Goal: Task Accomplishment & Management: Complete application form

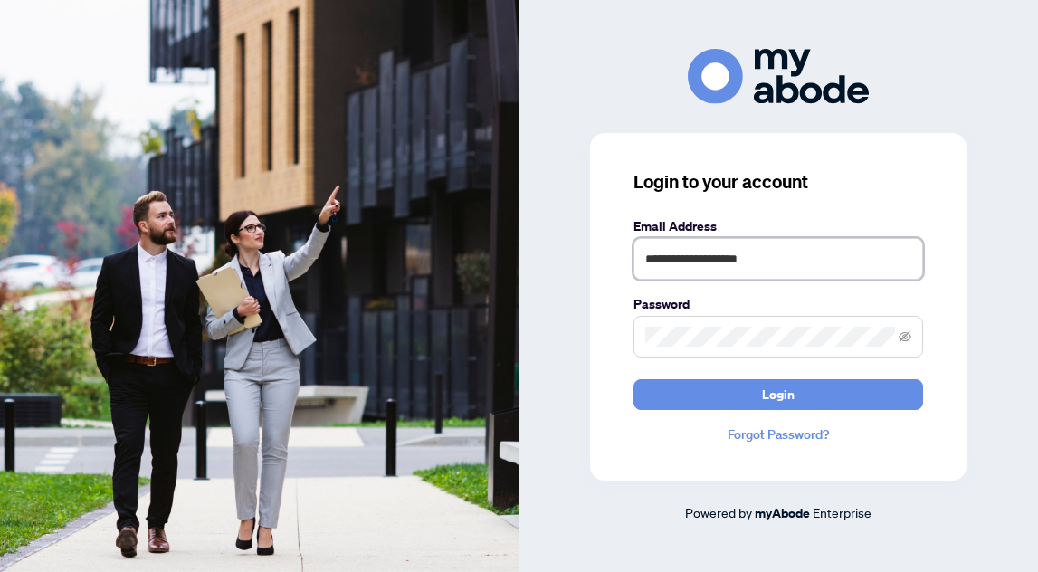
type input "**********"
click at [690, 347] on span at bounding box center [778, 337] width 290 height 42
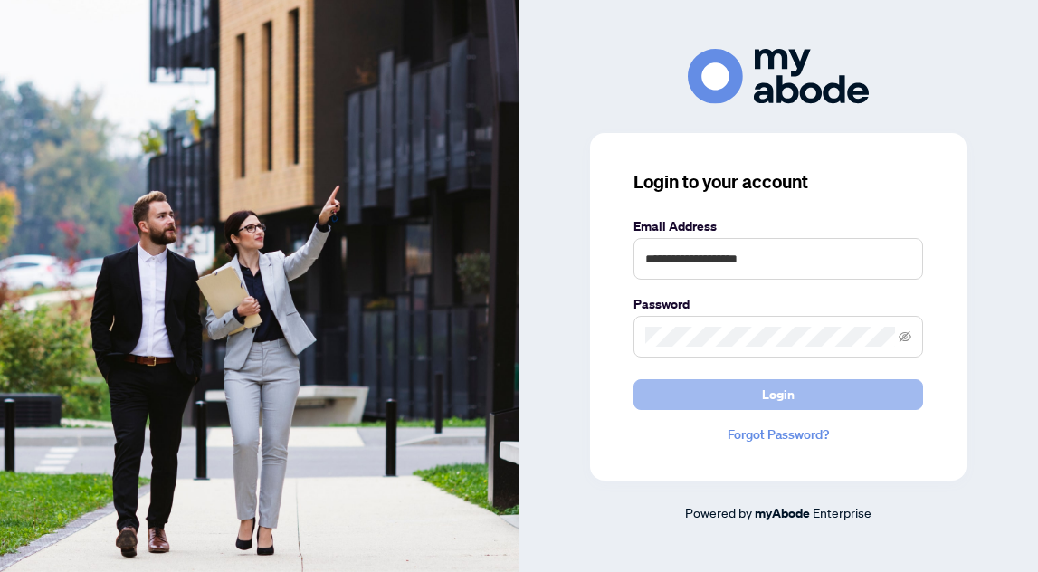
click at [734, 398] on button "Login" at bounding box center [778, 394] width 290 height 31
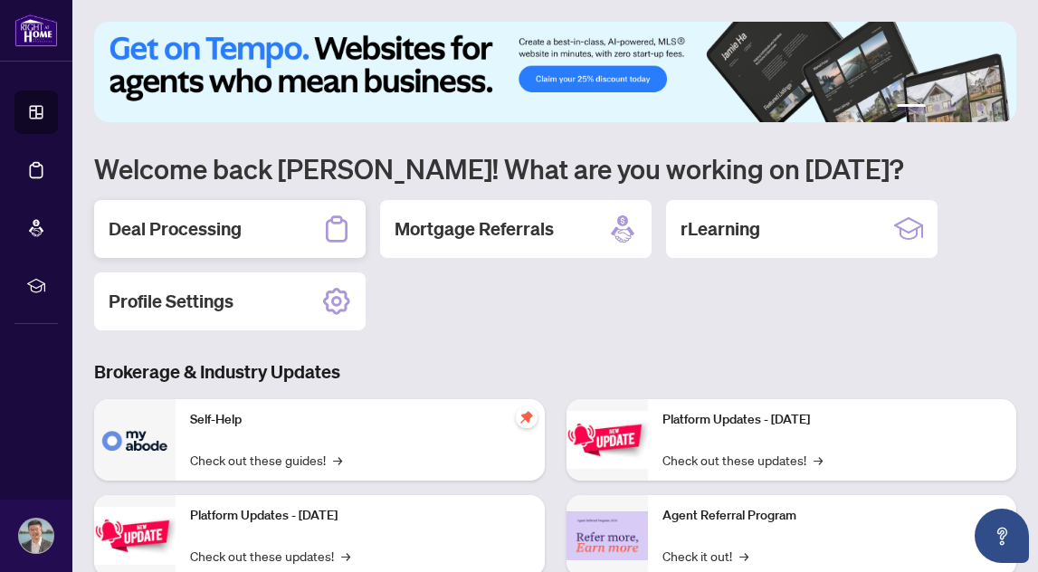
click at [203, 226] on h2 "Deal Processing" at bounding box center [175, 228] width 133 height 25
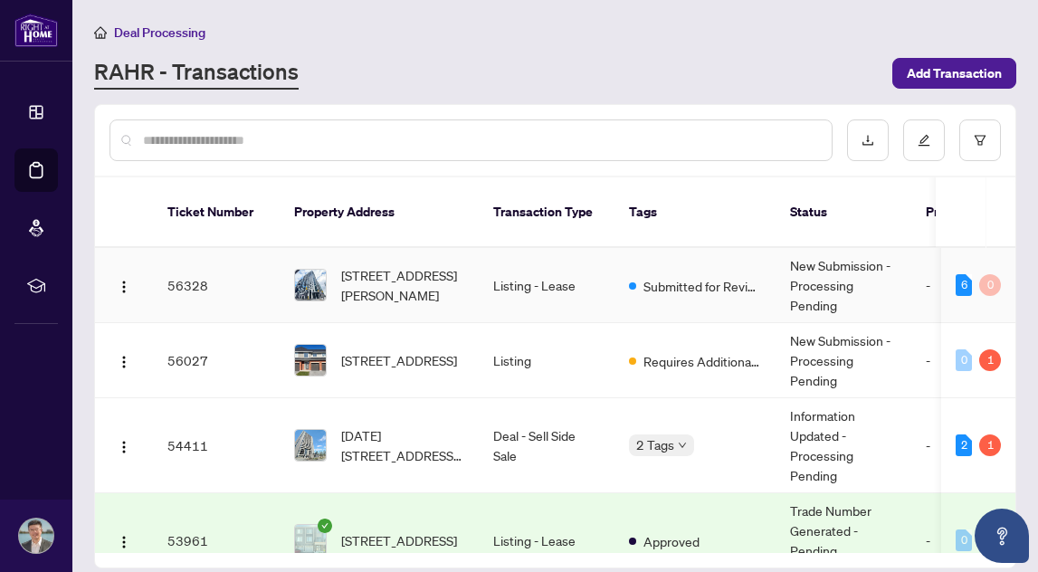
click at [548, 280] on td "Listing - Lease" at bounding box center [547, 285] width 136 height 75
click at [548, 280] on main "Deal Processing RAHR - Transactions Add Transaction Ticket Number Property Addr…" at bounding box center [554, 286] width 965 height 572
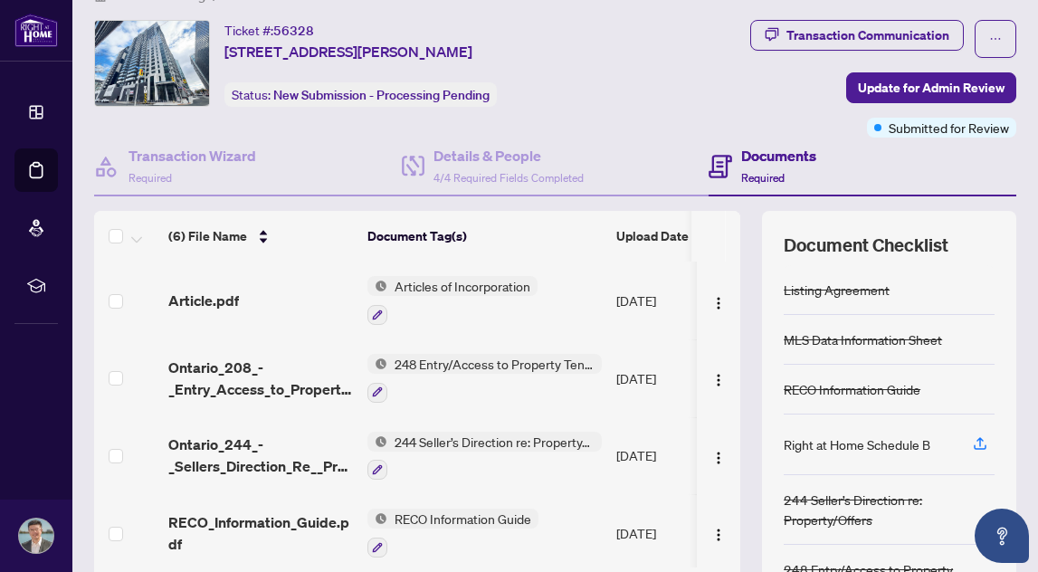
scroll to position [36, 0]
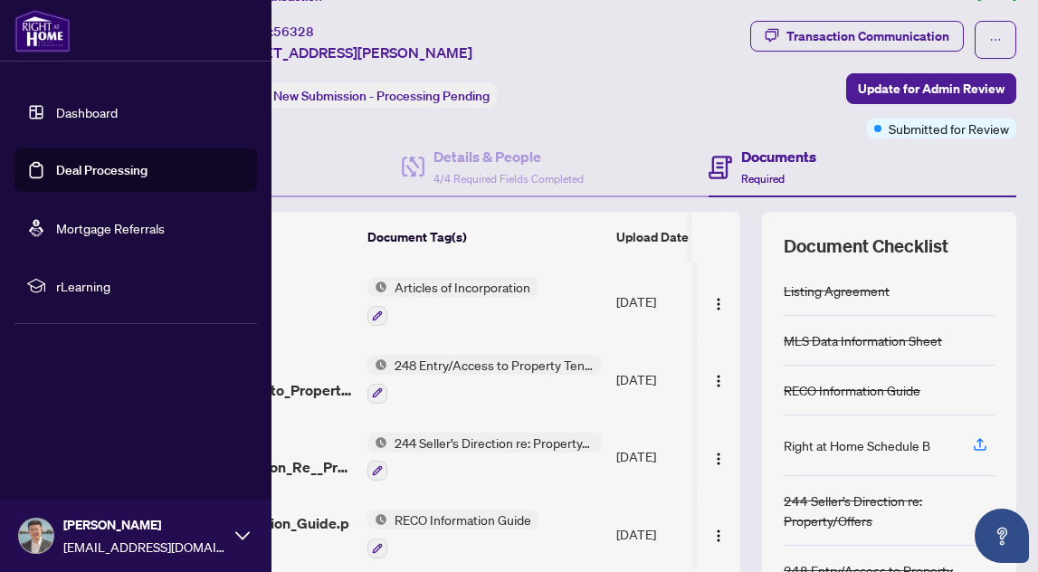
click at [56, 109] on link "Dashboard" at bounding box center [87, 112] width 62 height 16
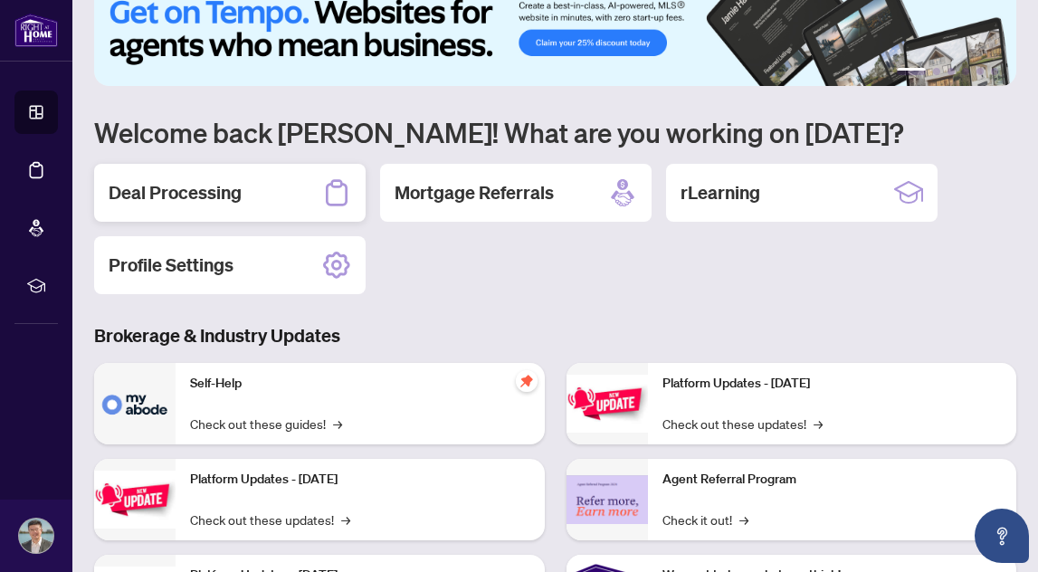
click at [218, 191] on h2 "Deal Processing" at bounding box center [175, 192] width 133 height 25
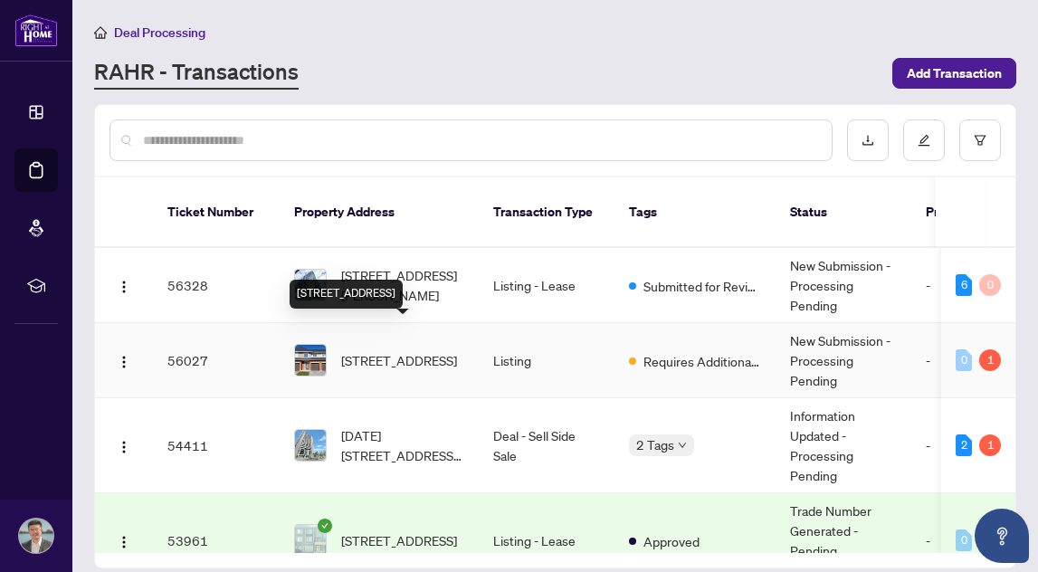
click at [401, 350] on span "117 Escarpment Cres, Ottawa, Ontario K2T 0L8, Canada" at bounding box center [399, 360] width 116 height 20
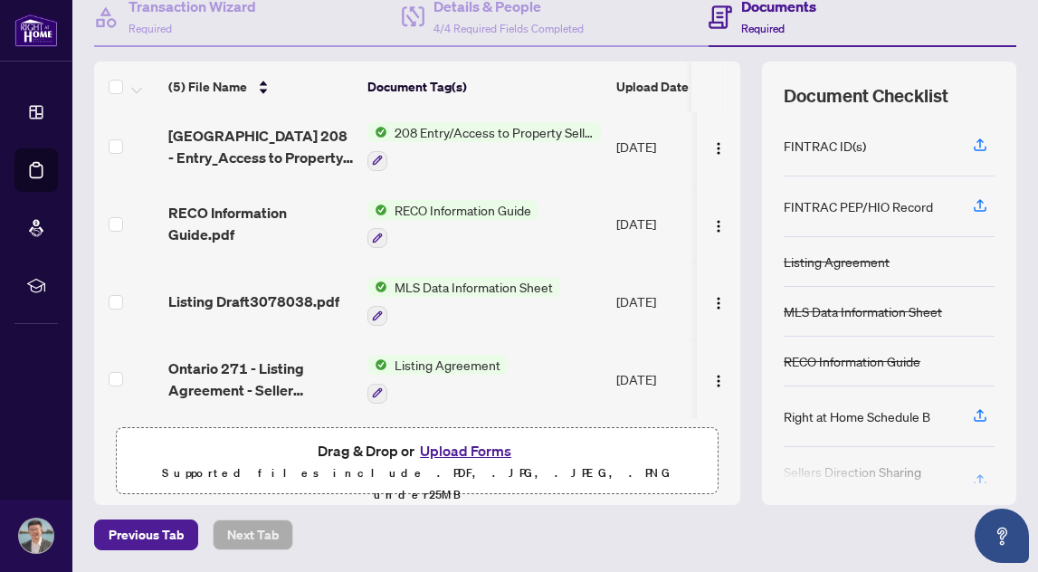
scroll to position [185, 0]
click at [450, 455] on button "Upload Forms" at bounding box center [465, 452] width 102 height 24
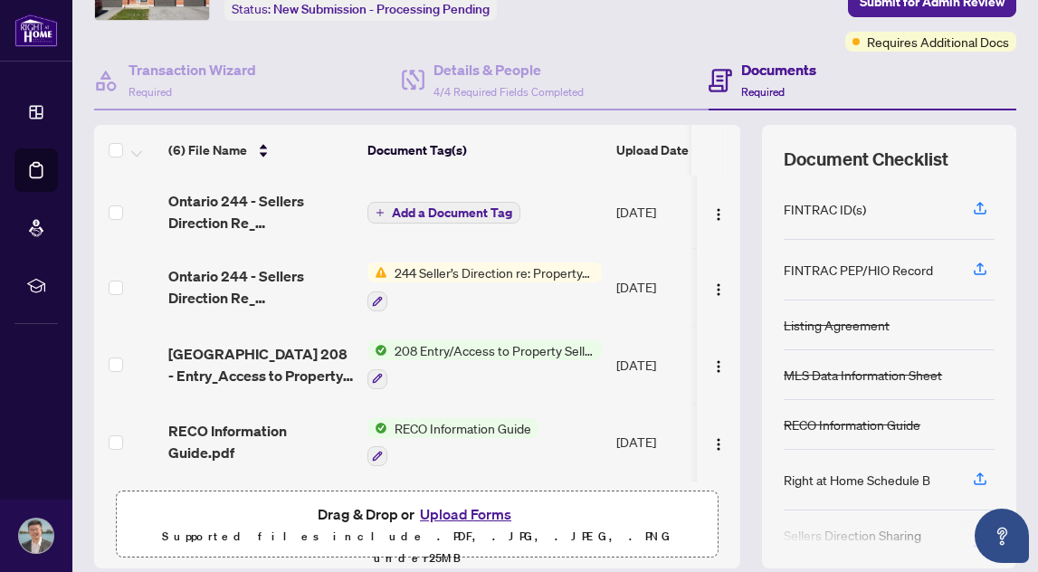
scroll to position [114, 0]
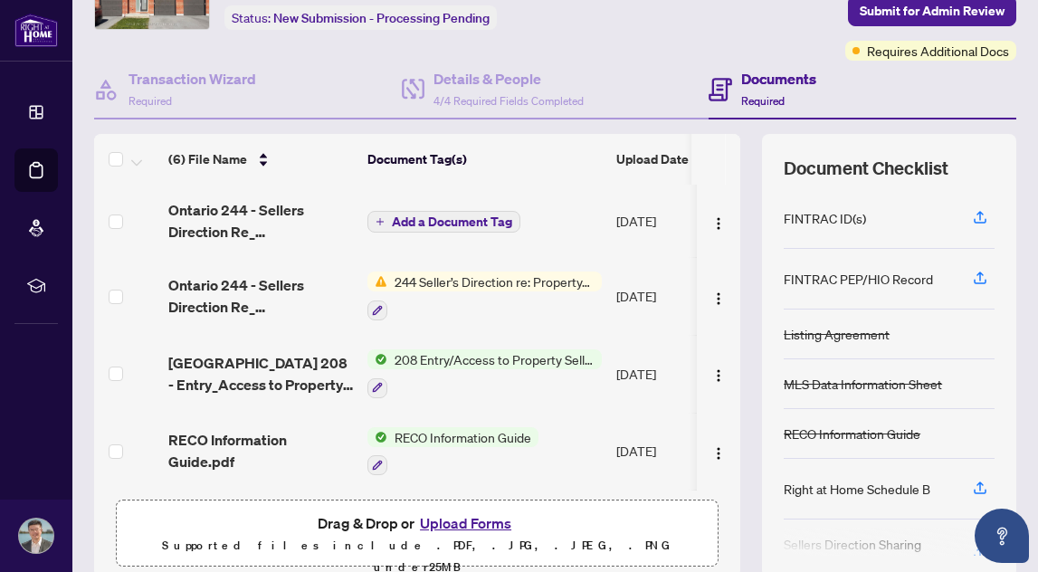
click at [485, 217] on span "Add a Document Tag" at bounding box center [452, 221] width 120 height 13
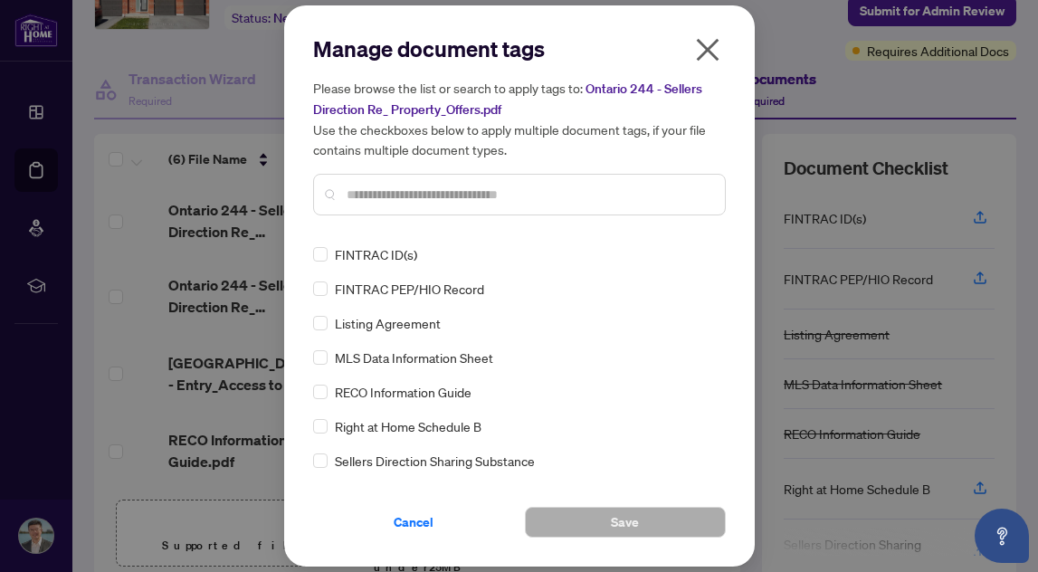
click at [444, 200] on input "text" at bounding box center [529, 195] width 364 height 20
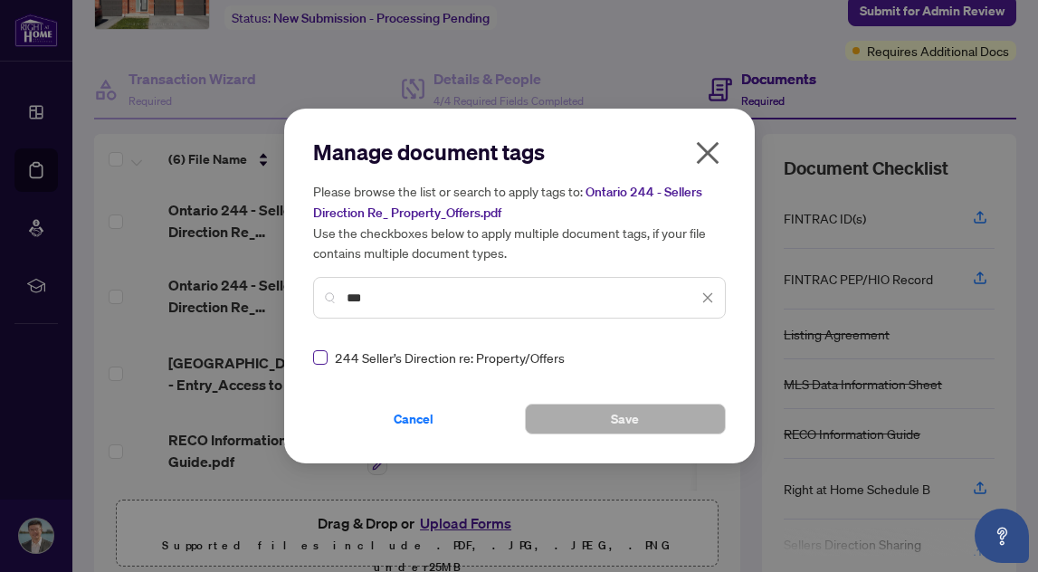
type input "***"
click at [322, 360] on span at bounding box center [320, 357] width 14 height 14
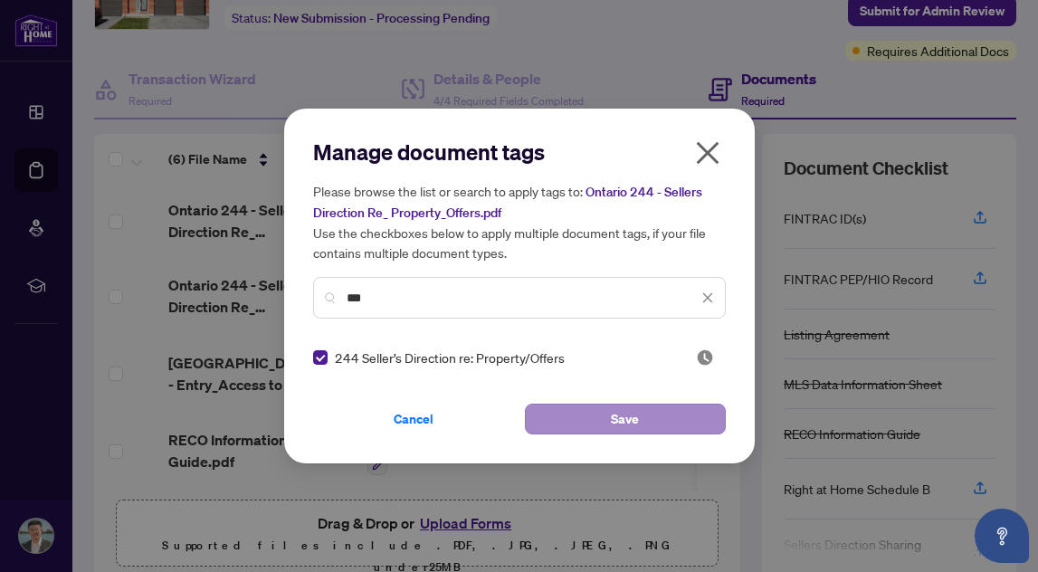
click at [575, 414] on button "Save" at bounding box center [625, 419] width 201 height 31
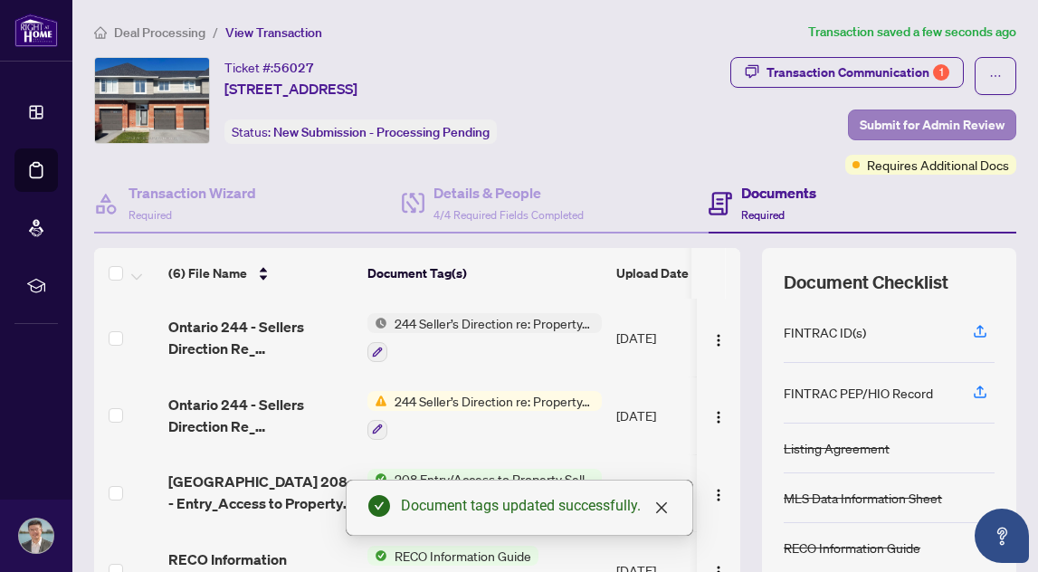
scroll to position [0, 0]
click at [899, 128] on span "Submit for Admin Review" at bounding box center [932, 124] width 145 height 29
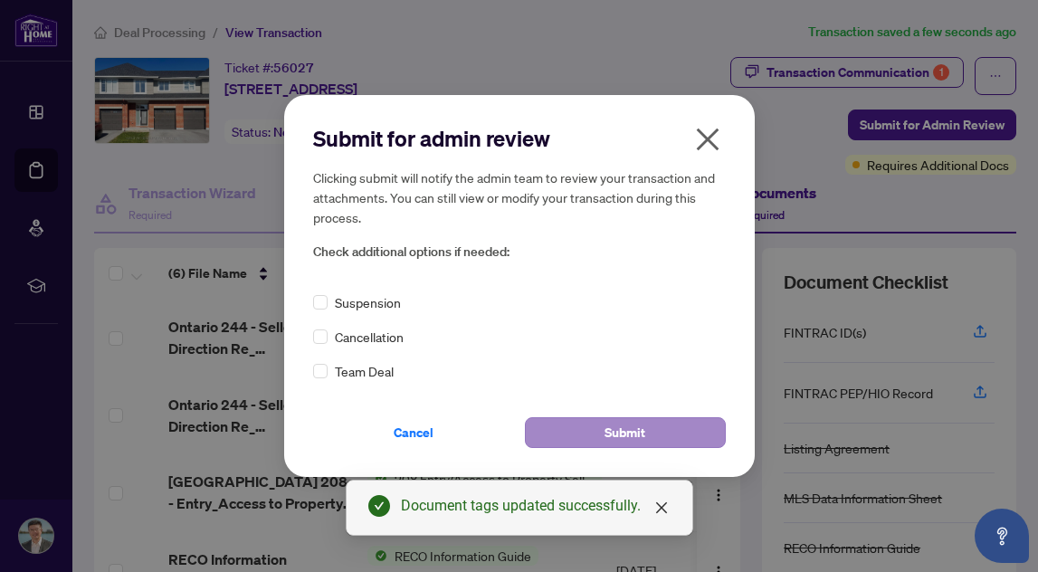
click at [640, 426] on span "Submit" at bounding box center [624, 432] width 41 height 29
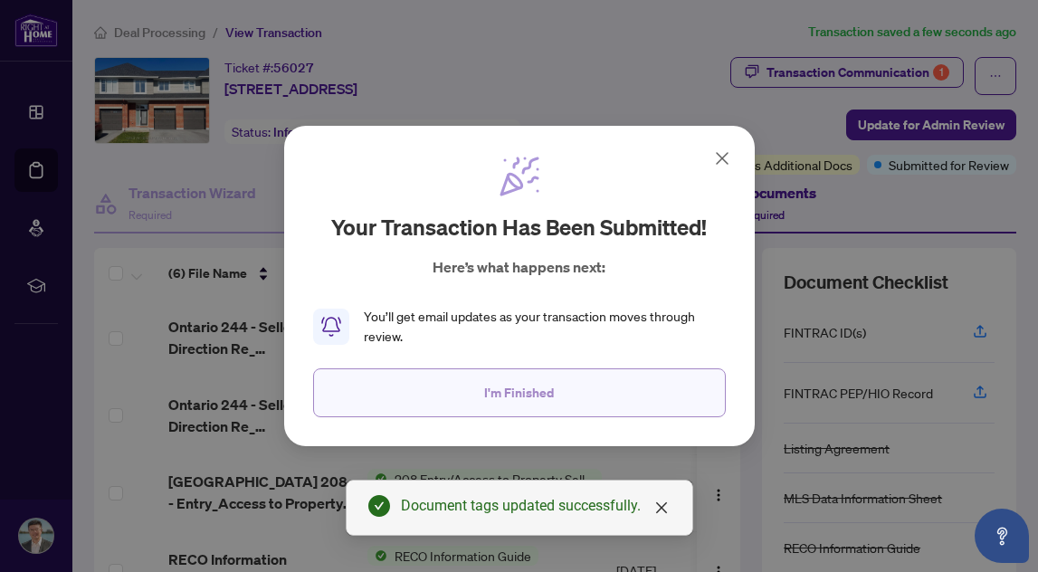
click at [511, 392] on span "I'm Finished" at bounding box center [519, 392] width 70 height 29
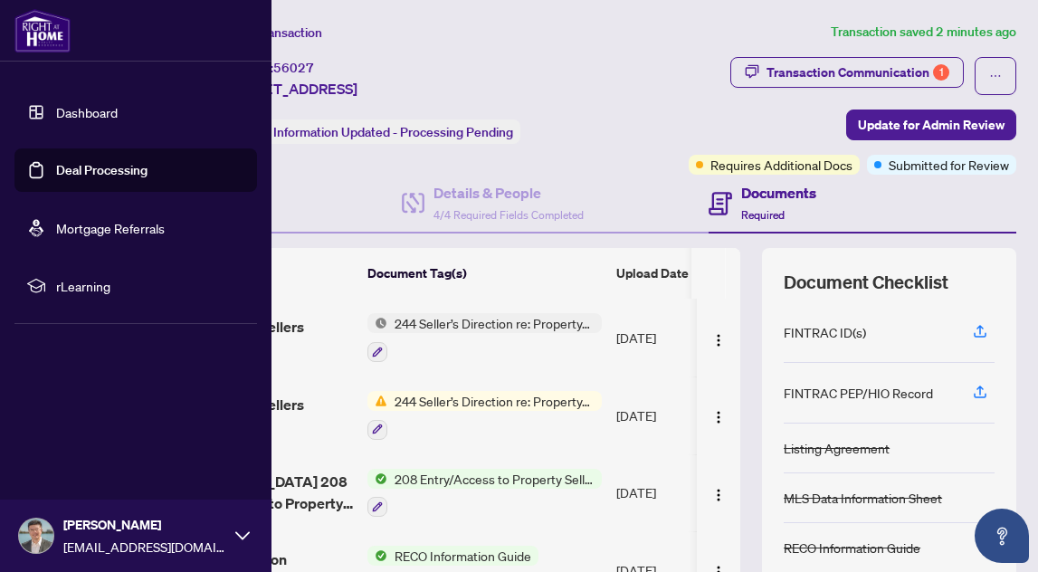
click at [56, 110] on link "Dashboard" at bounding box center [87, 112] width 62 height 16
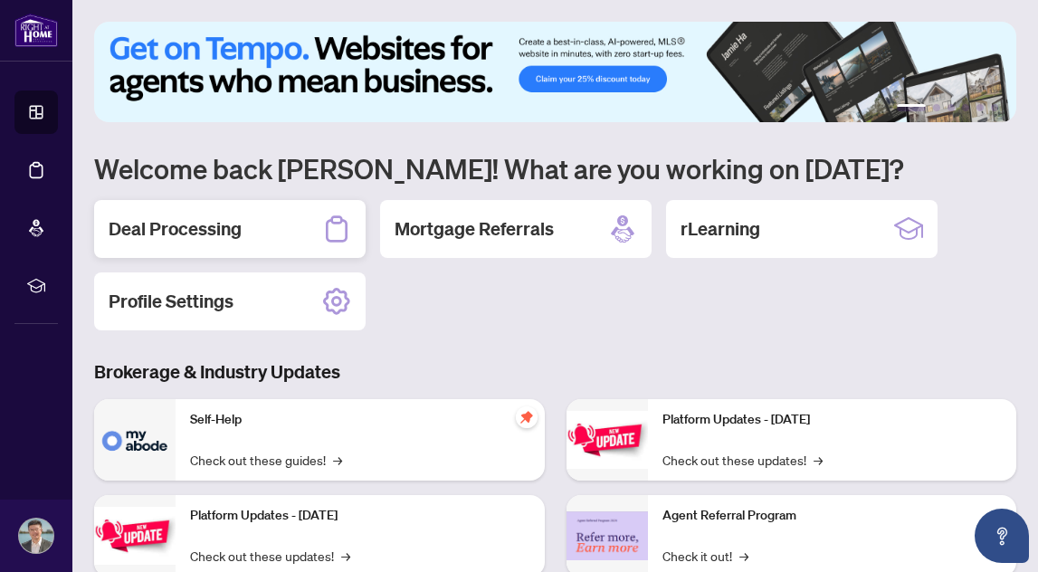
click at [198, 226] on h2 "Deal Processing" at bounding box center [175, 228] width 133 height 25
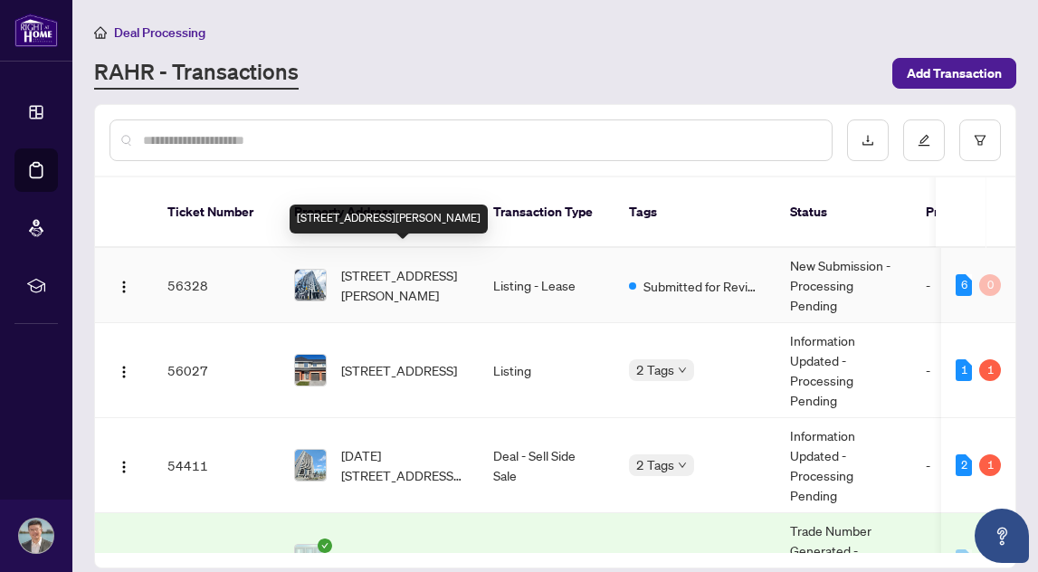
click at [447, 270] on span "404-180 George St, Ottawa, Ontario K1N 0G8, Canada" at bounding box center [402, 285] width 123 height 40
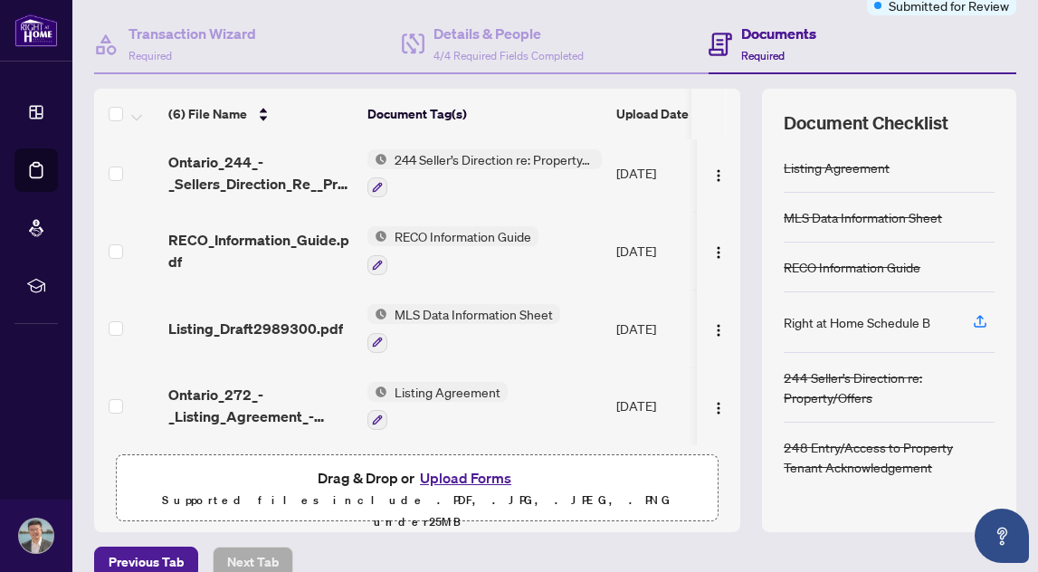
scroll to position [176, 0]
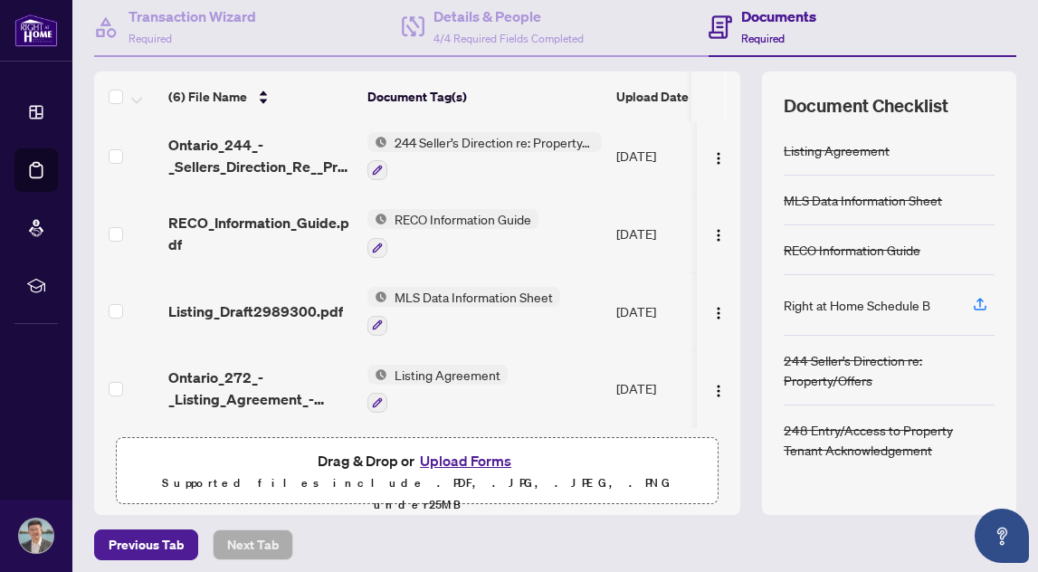
click at [489, 461] on button "Upload Forms" at bounding box center [465, 461] width 102 height 24
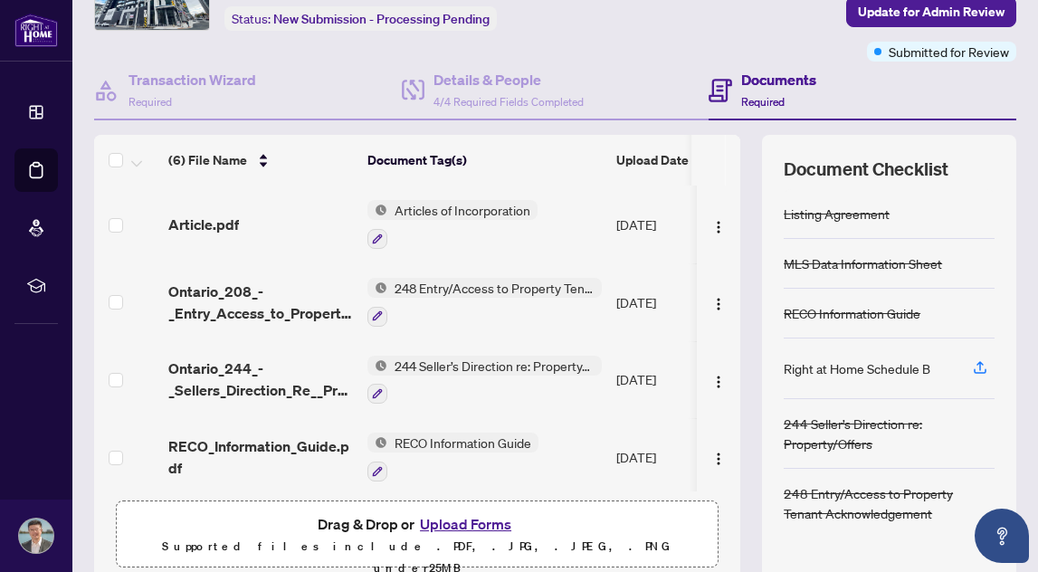
scroll to position [111, 0]
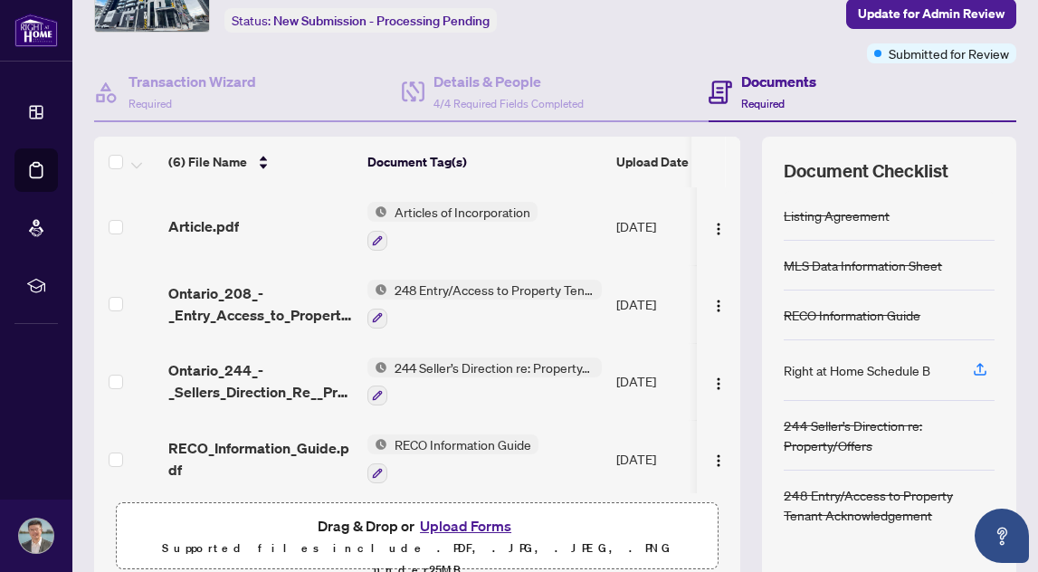
click at [451, 528] on button "Upload Forms" at bounding box center [465, 526] width 102 height 24
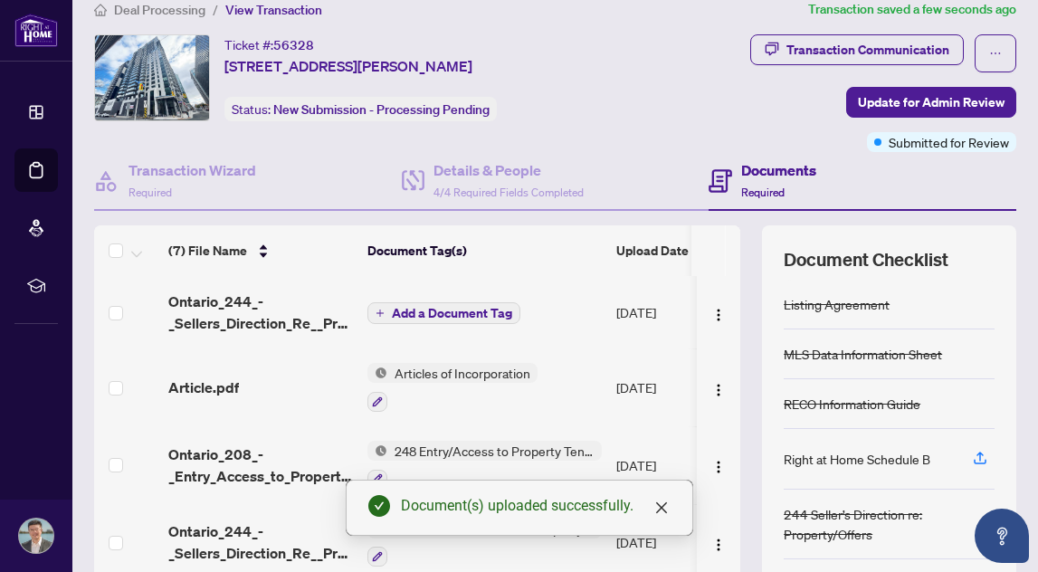
scroll to position [18, 0]
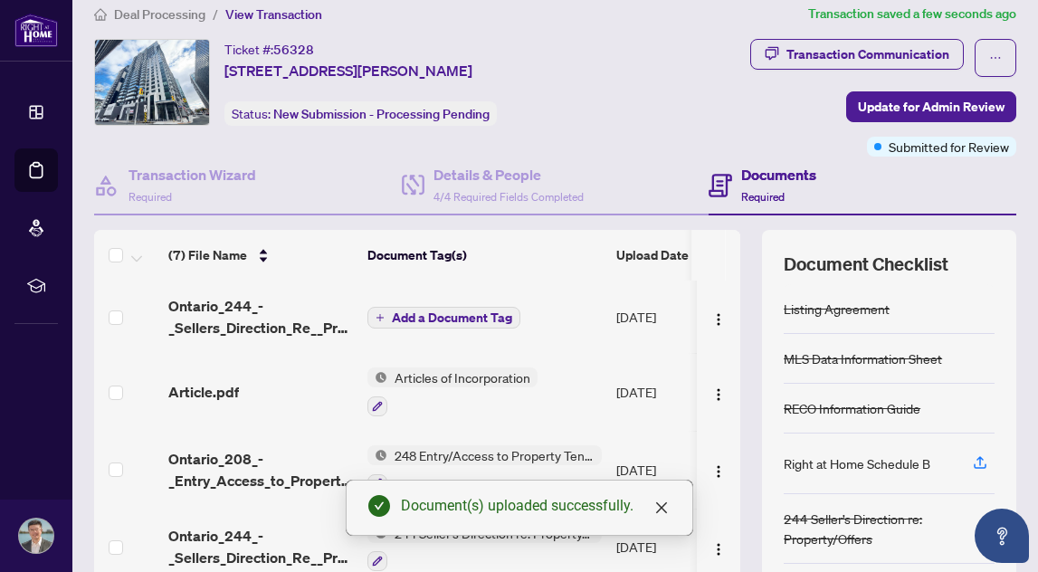
click at [461, 319] on span "Add a Document Tag" at bounding box center [452, 317] width 120 height 13
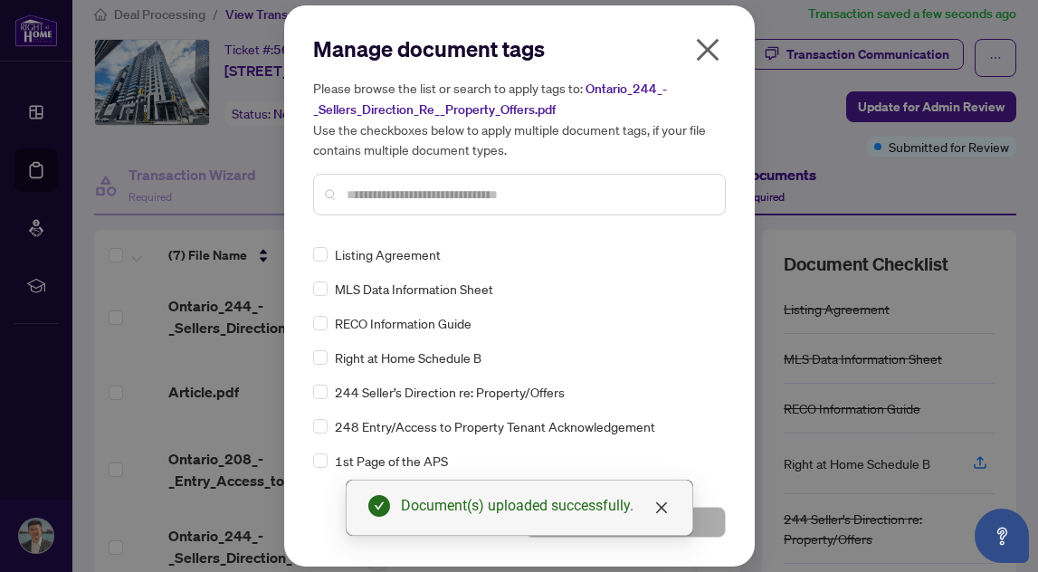
click at [420, 226] on div "Manage document tags Please browse the list or search to apply tags to: Ontario…" at bounding box center [519, 131] width 413 height 195
click at [413, 195] on input "text" at bounding box center [529, 195] width 364 height 20
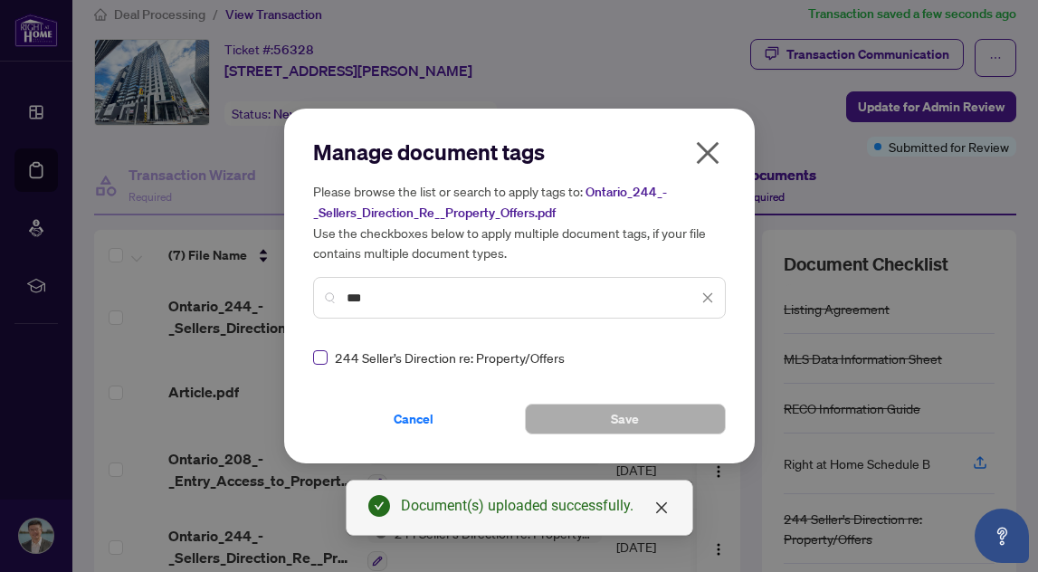
type input "***"
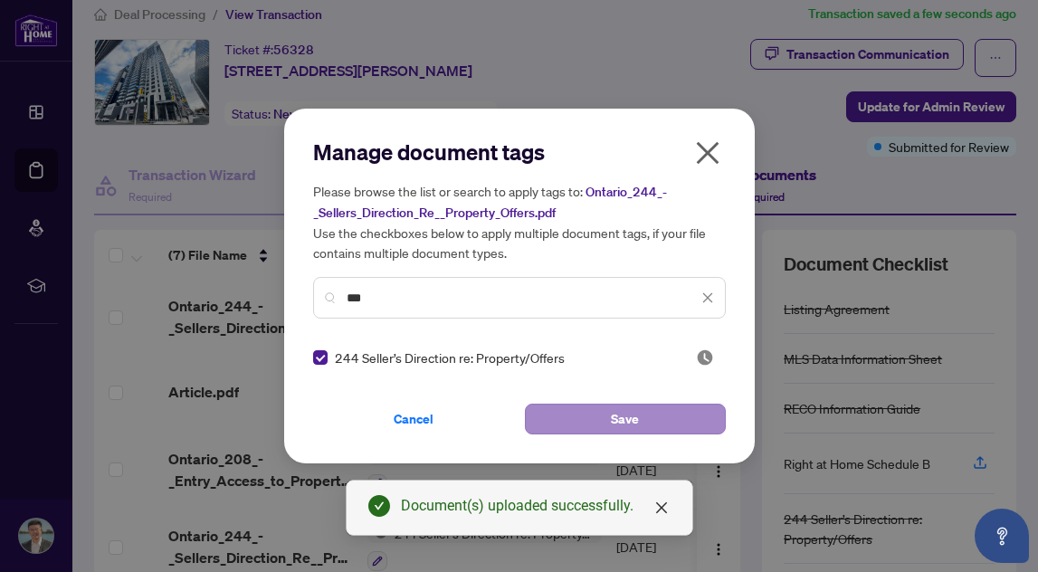
click at [593, 411] on button "Save" at bounding box center [625, 419] width 201 height 31
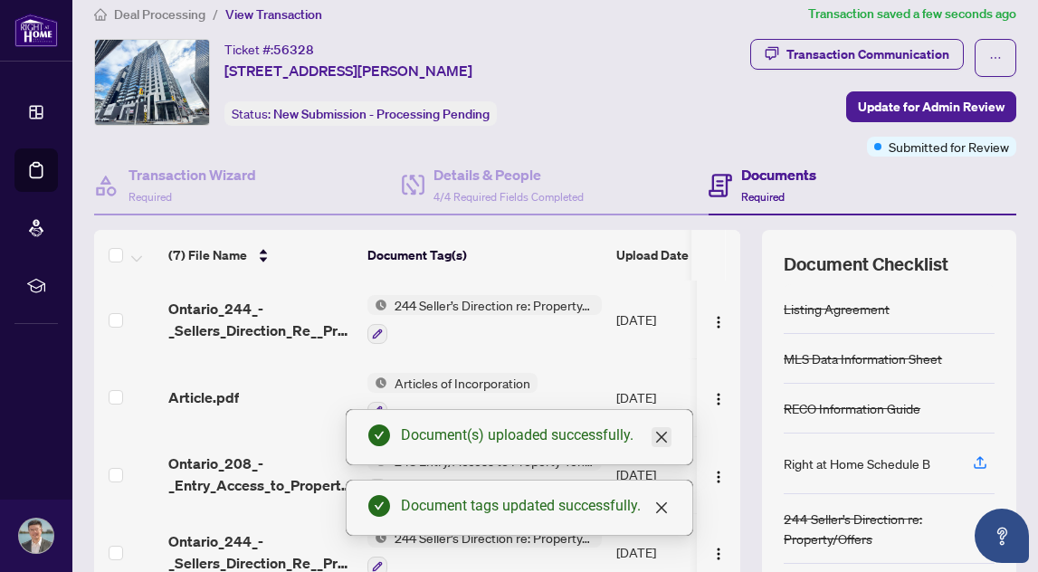
click at [663, 432] on icon "close" at bounding box center [661, 437] width 14 height 14
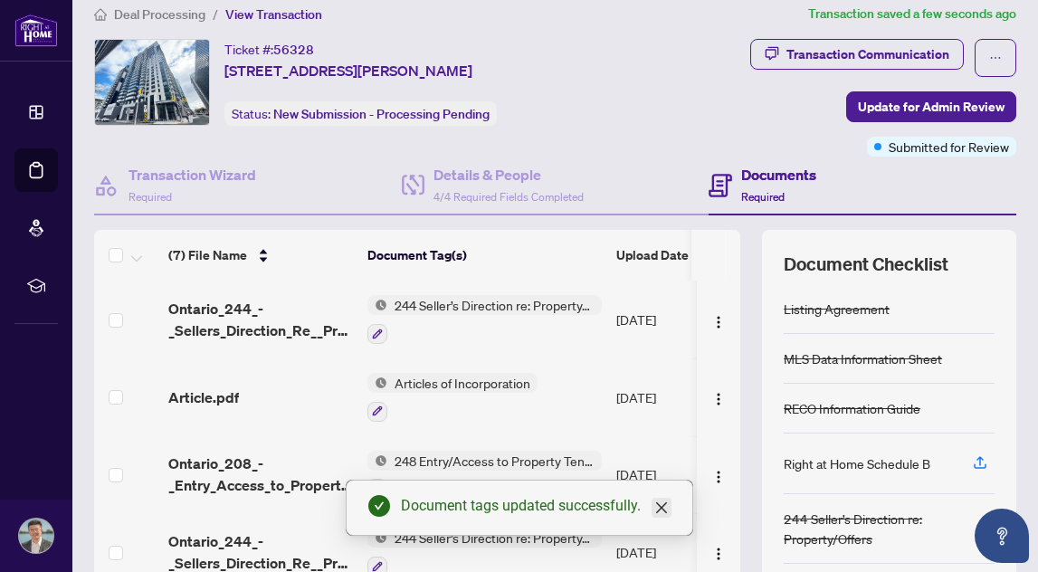
click at [667, 501] on icon "close" at bounding box center [661, 507] width 14 height 14
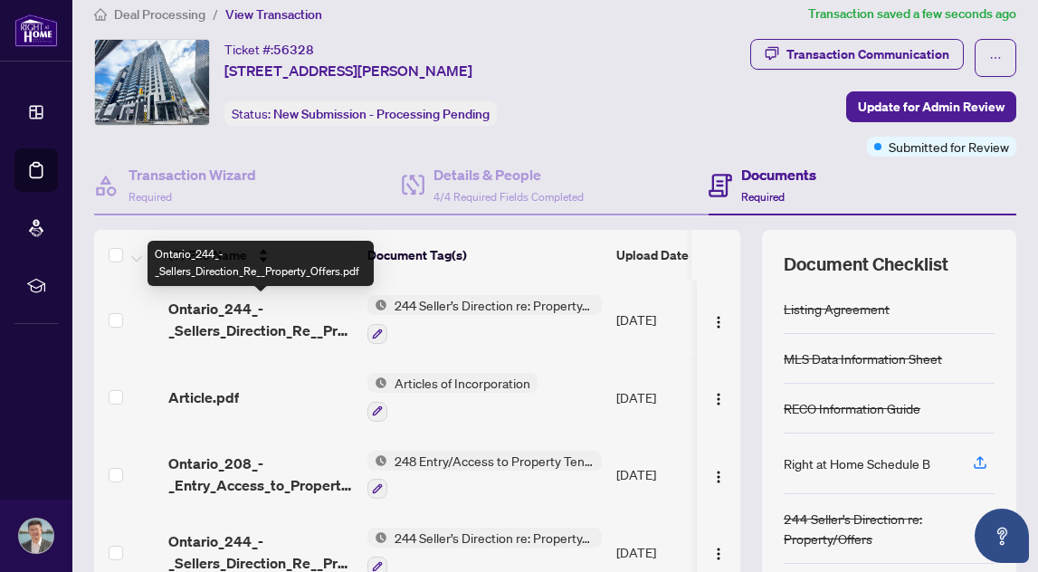
click at [232, 322] on span "Ontario_244_-_Sellers_Direction_Re__Property_Offers.pdf" at bounding box center [260, 319] width 185 height 43
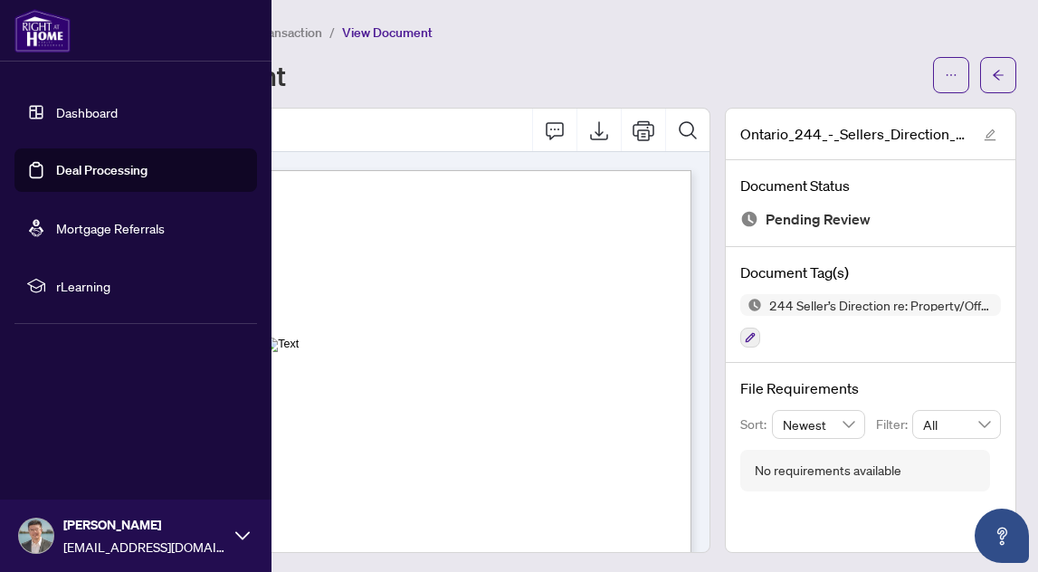
click at [83, 118] on link "Dashboard" at bounding box center [87, 112] width 62 height 16
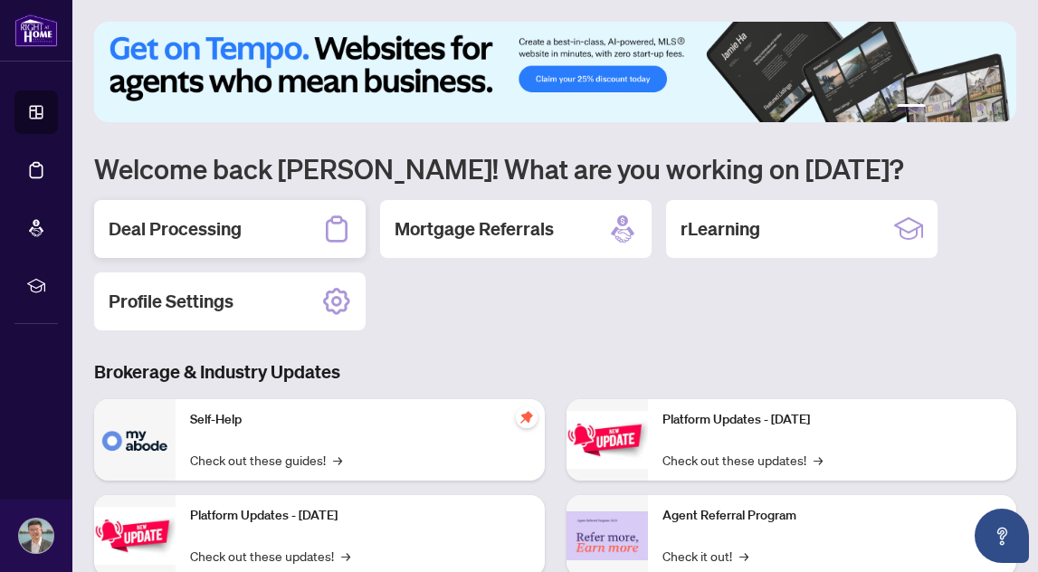
click at [242, 222] on div "Deal Processing" at bounding box center [229, 229] width 271 height 58
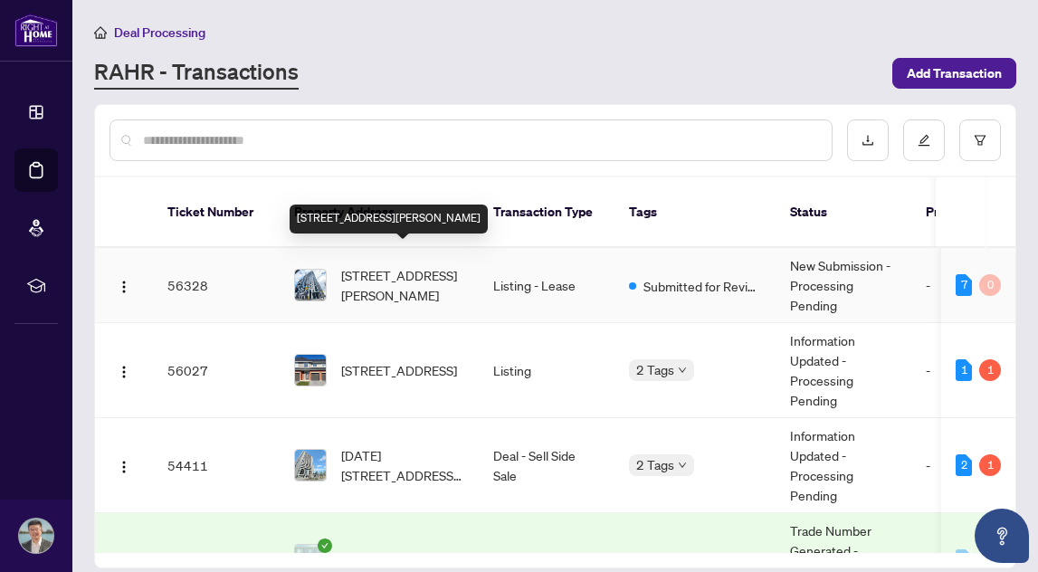
click at [437, 269] on span "404-180 George St, Ottawa, Ontario K1N 0G8, Canada" at bounding box center [402, 285] width 123 height 40
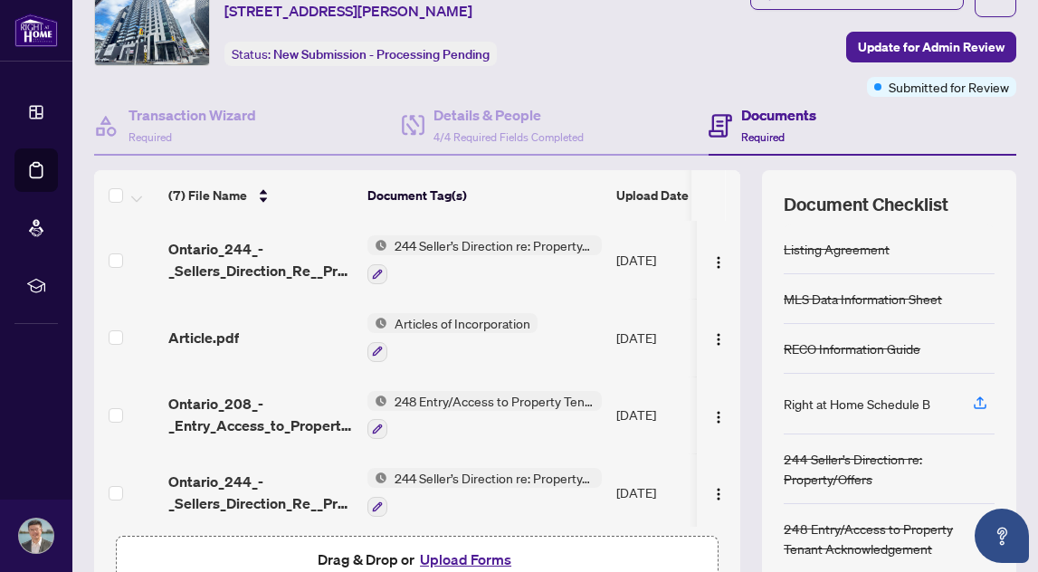
scroll to position [65, 0]
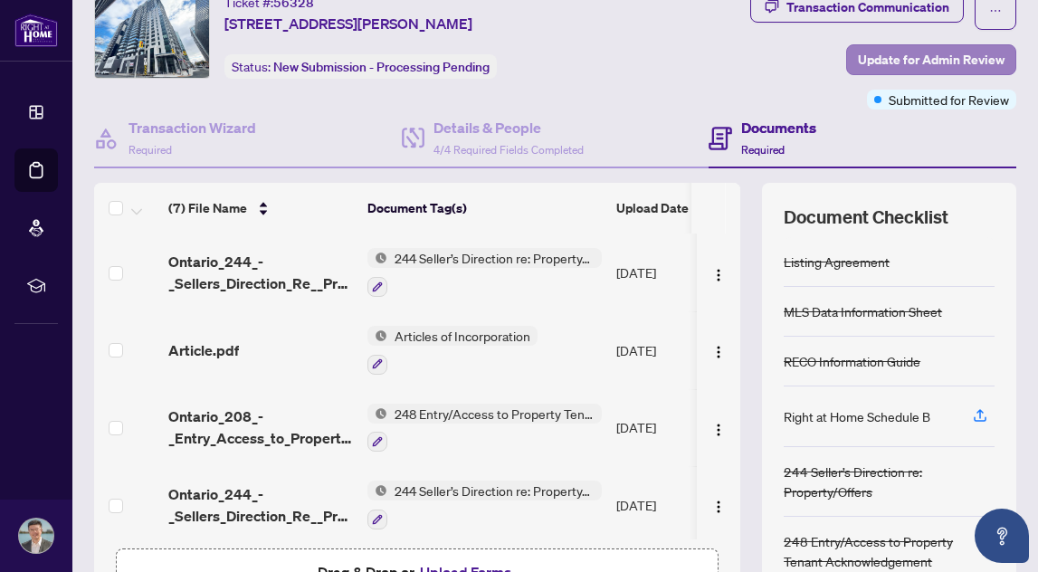
click at [911, 63] on span "Update for Admin Review" at bounding box center [931, 59] width 147 height 29
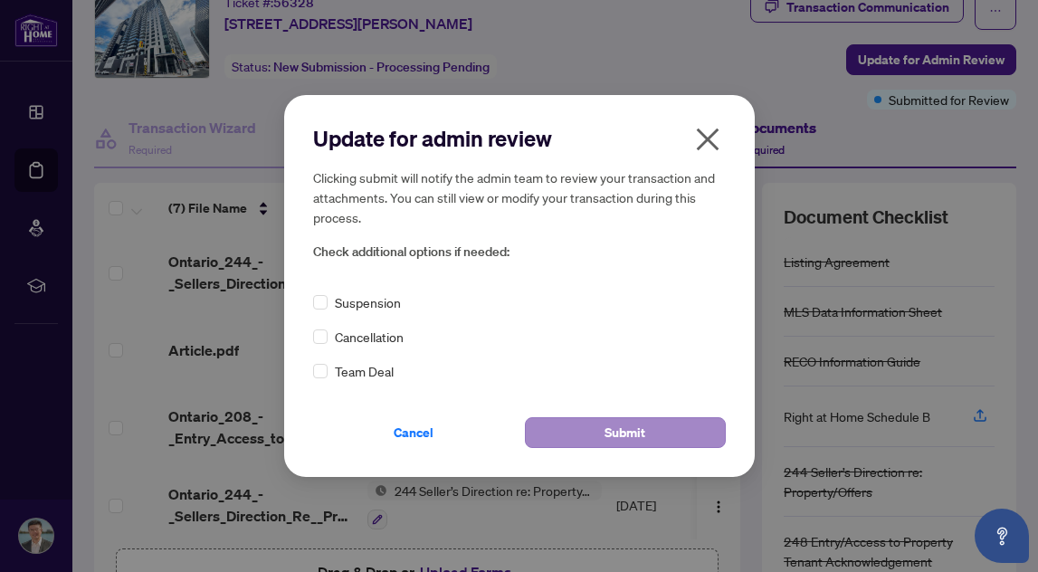
click at [622, 430] on span "Submit" at bounding box center [624, 432] width 41 height 29
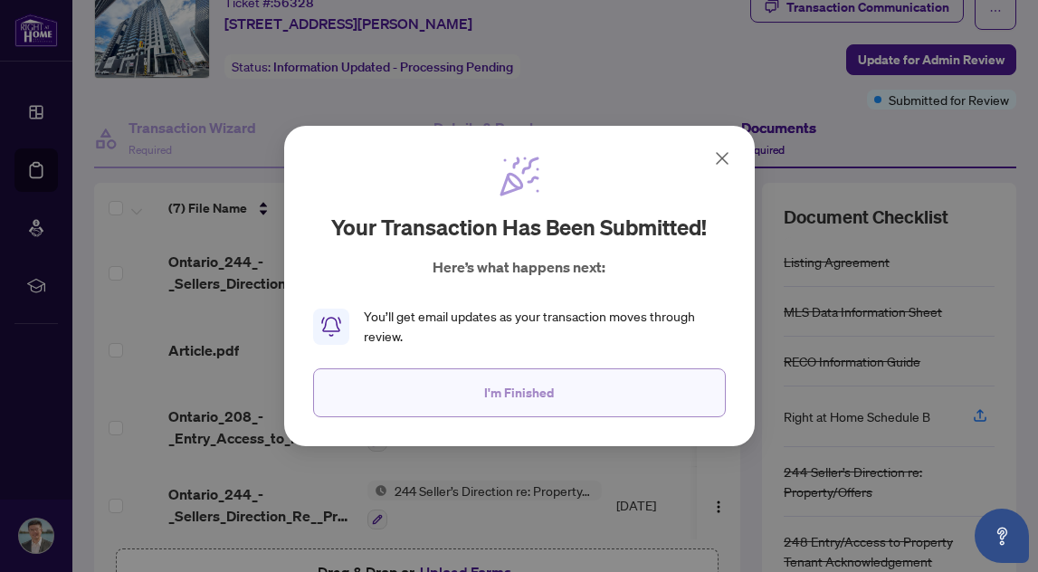
click at [513, 391] on span "I'm Finished" at bounding box center [519, 392] width 70 height 29
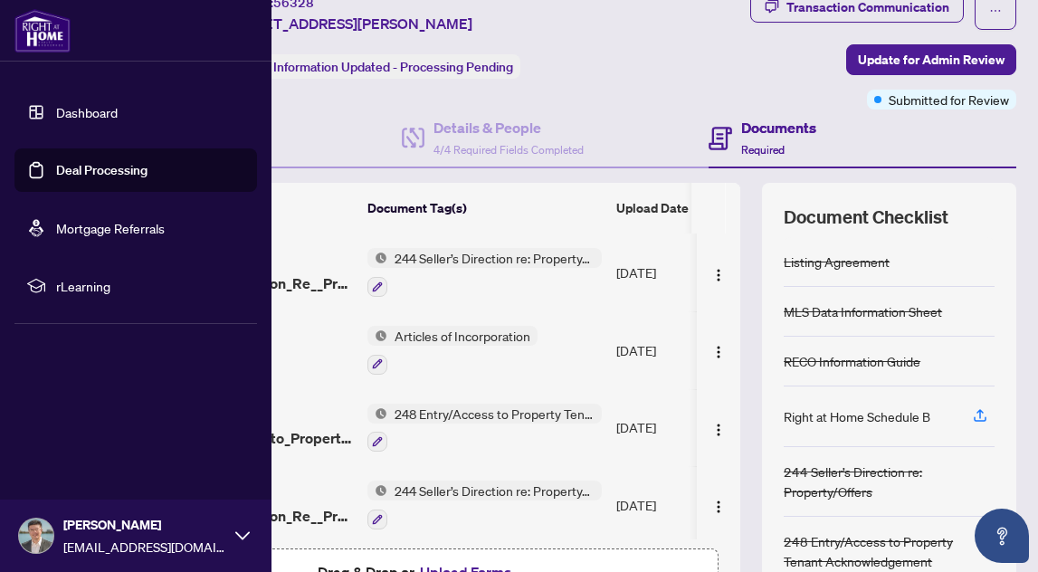
click at [56, 114] on link "Dashboard" at bounding box center [87, 112] width 62 height 16
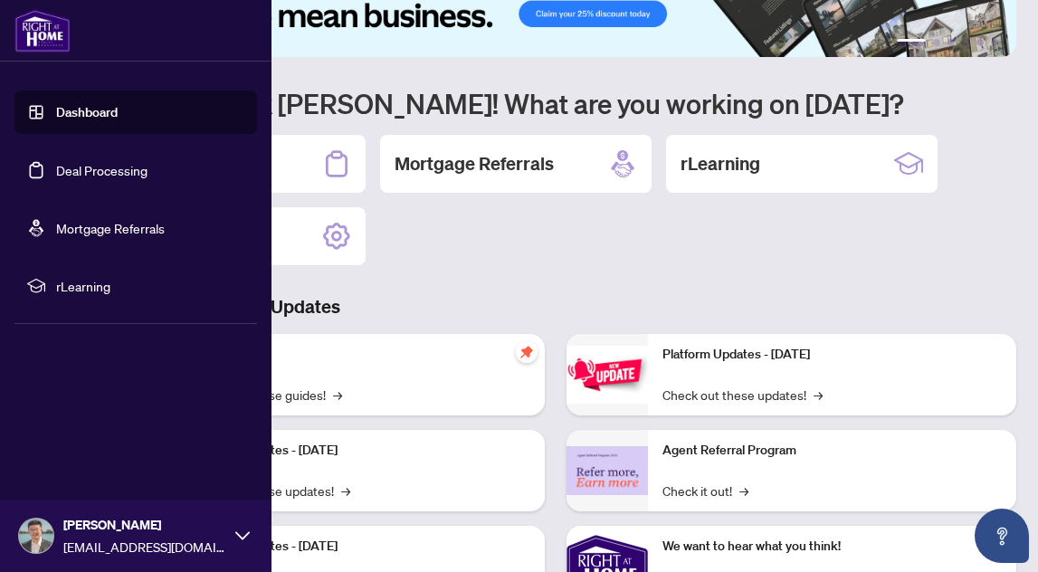
click at [105, 537] on span "xidonghome@gmail.com" at bounding box center [144, 547] width 163 height 20
click at [132, 424] on button "Logout" at bounding box center [135, 428] width 242 height 31
